Goal: Information Seeking & Learning: Learn about a topic

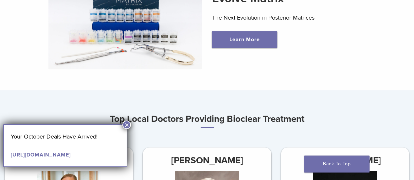
scroll to position [242, 0]
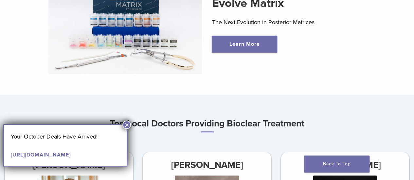
click at [127, 124] on button "×" at bounding box center [126, 125] width 9 height 9
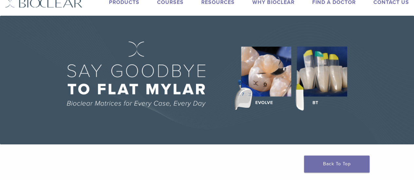
scroll to position [19, 0]
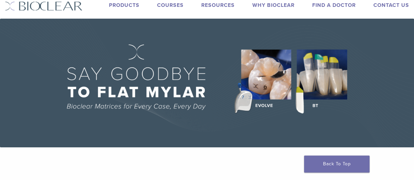
click at [125, 6] on link "Products" at bounding box center [124, 5] width 30 height 7
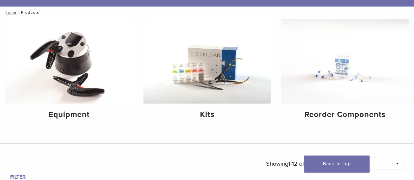
scroll to position [68, 0]
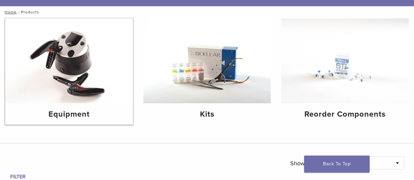
click at [82, 73] on img at bounding box center [69, 60] width 128 height 85
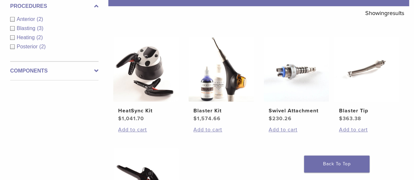
scroll to position [116, 0]
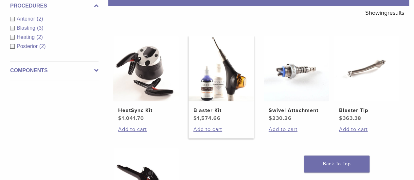
click at [211, 111] on h2 "Blaster Kit" at bounding box center [221, 111] width 56 height 8
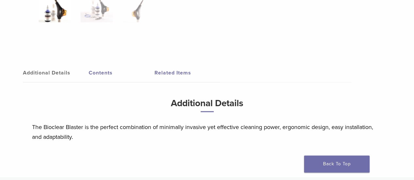
scroll to position [302, 0]
click at [103, 74] on link "Contents" at bounding box center [122, 72] width 66 height 18
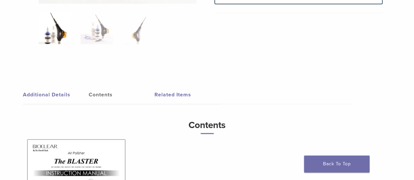
scroll to position [279, 0]
click at [53, 95] on link "Additional Details" at bounding box center [56, 95] width 66 height 18
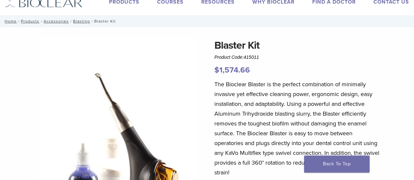
scroll to position [0, 0]
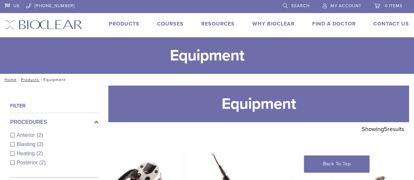
scroll to position [116, 0]
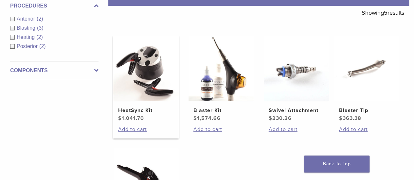
click at [138, 96] on img at bounding box center [145, 68] width 65 height 65
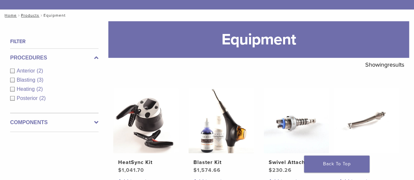
scroll to position [18, 0]
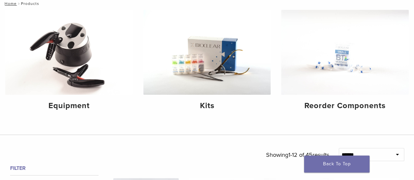
scroll to position [78, 0]
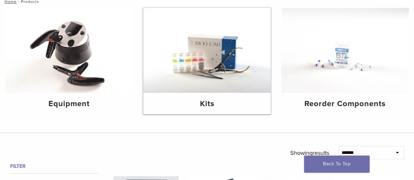
click at [193, 68] on img at bounding box center [207, 50] width 128 height 85
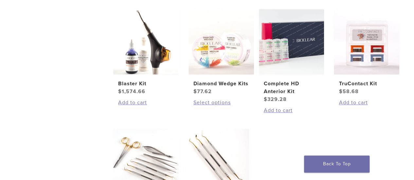
scroll to position [262, 0]
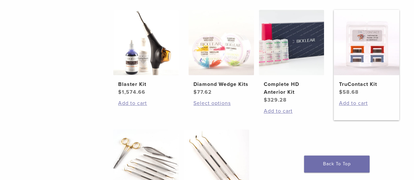
click at [361, 45] on img at bounding box center [366, 42] width 65 height 65
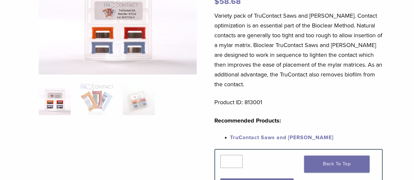
scroll to position [49, 0]
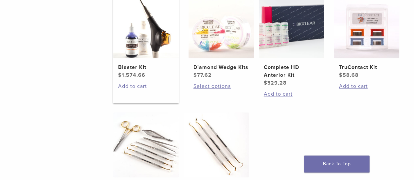
scroll to position [280, 0]
click at [207, 66] on h2 "Diamond Wedge Kits" at bounding box center [221, 67] width 56 height 8
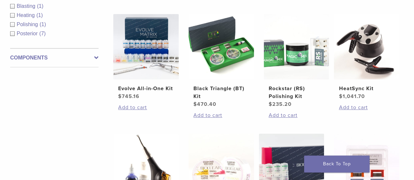
scroll to position [138, 0]
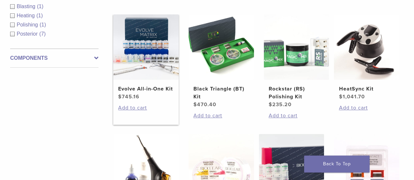
click at [156, 58] on img at bounding box center [145, 46] width 65 height 65
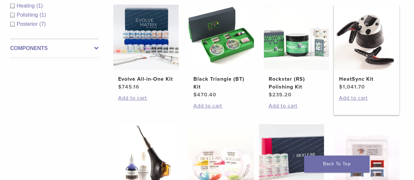
scroll to position [148, 0]
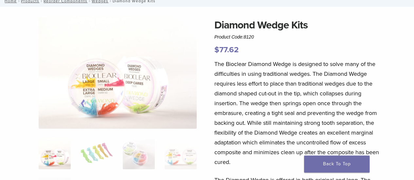
scroll to position [42, 0]
